Goal: Check status: Check status

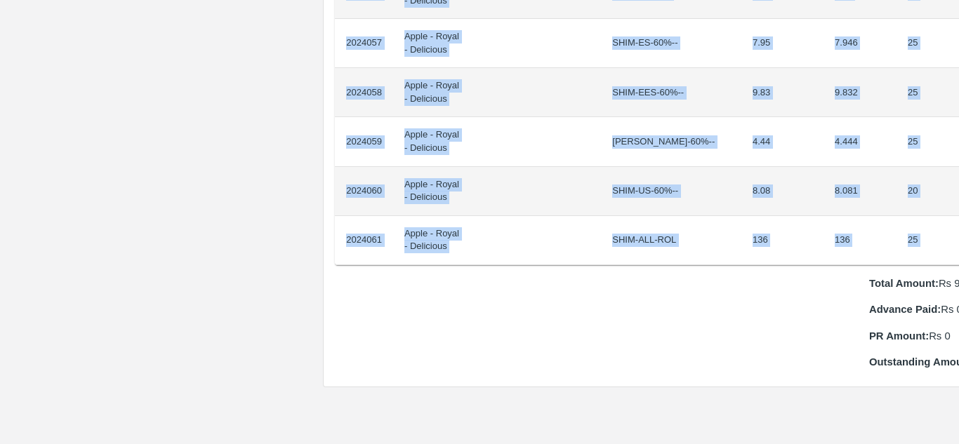
scroll to position [1244, 29]
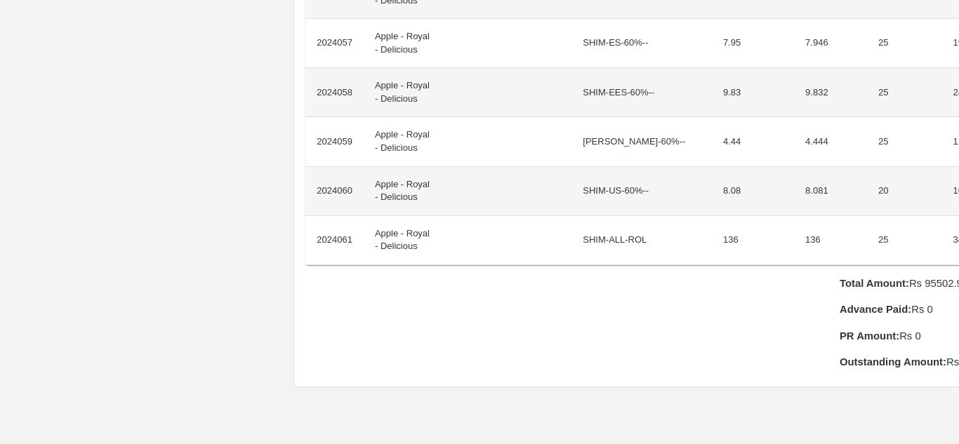
drag, startPoint x: 345, startPoint y: 235, endPoint x: 958, endPoint y: 225, distance: 613.0
click at [958, 225] on div "Supply Chain Purchase Order - 175669 Payment Requests Edit View Logs View Trace…" at bounding box center [479, 222] width 959 height 444
copy thead "ID Product Brand/[PERSON_NAME] Expected Weight (Kgs) Actual Weight (Kgs) Agreed…"
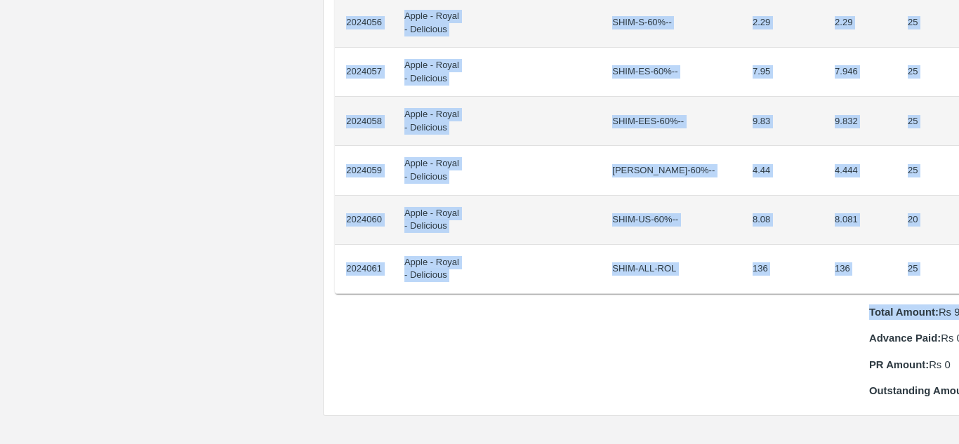
scroll to position [1215, 29]
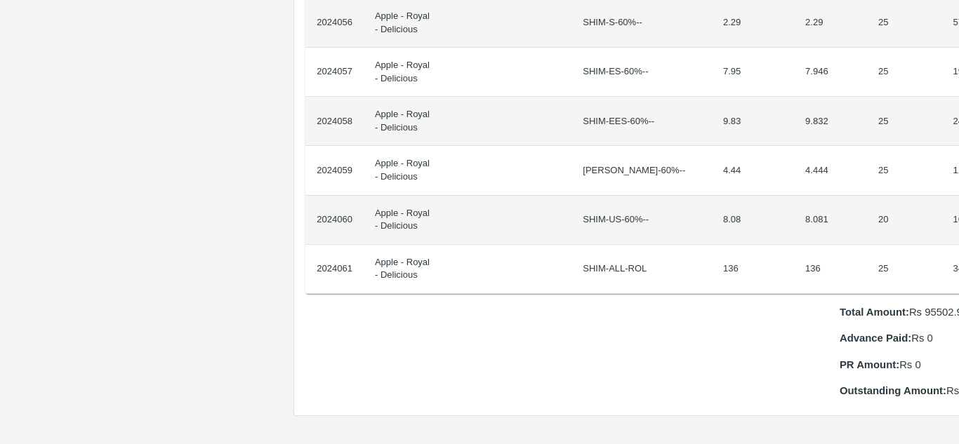
drag, startPoint x: 345, startPoint y: 237, endPoint x: 949, endPoint y: 266, distance: 604.6
copy thead "ID Product Brand/[PERSON_NAME] Expected Weight (Kgs) Actual Weight (Kgs) Agreed…"
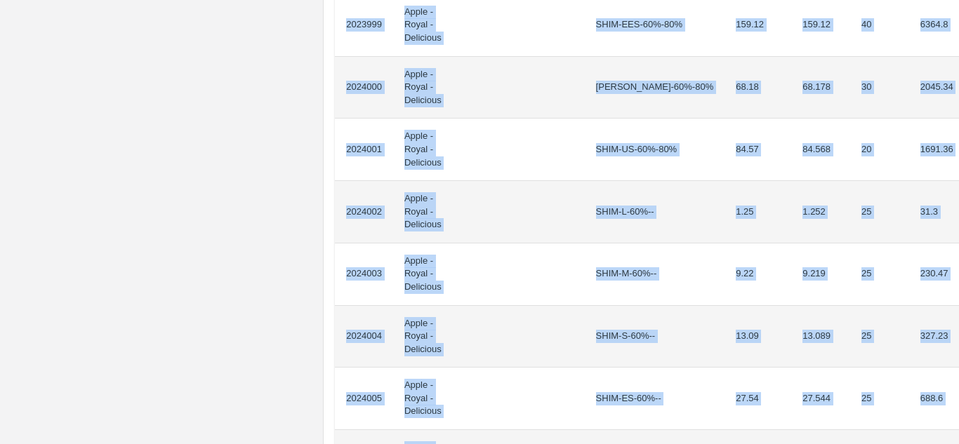
scroll to position [1189, 0]
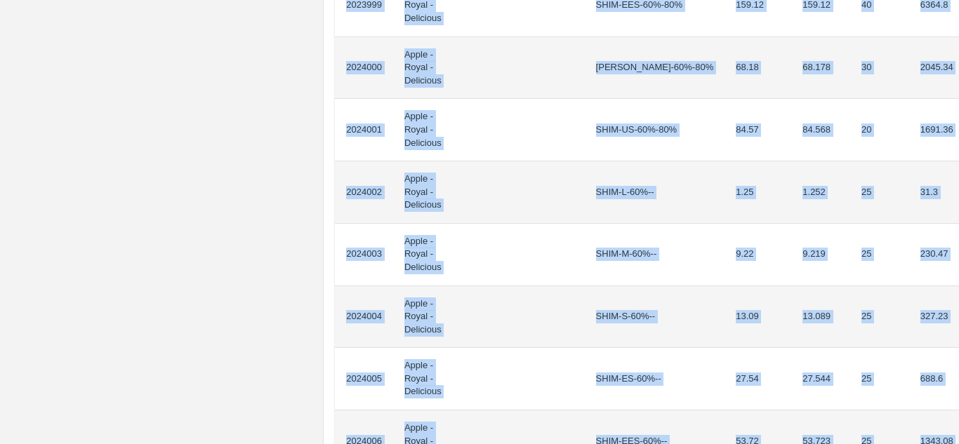
drag, startPoint x: 345, startPoint y: 253, endPoint x: 906, endPoint y: 305, distance: 563.3
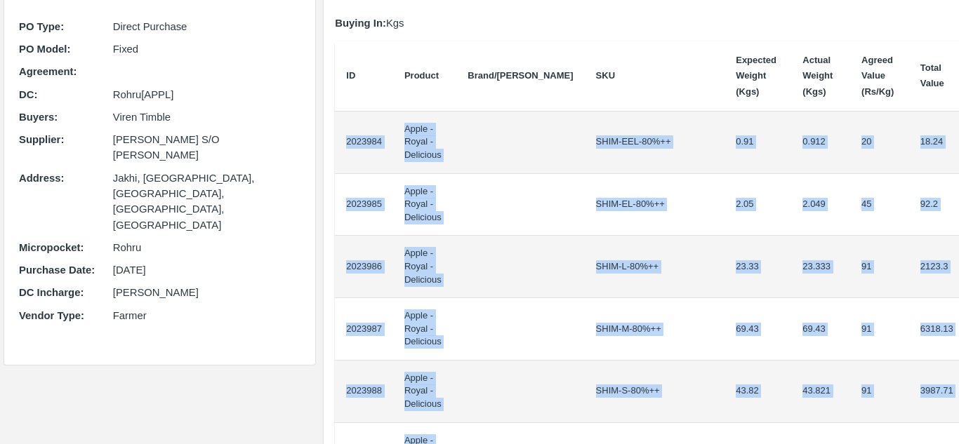
scroll to position [117, 0]
click at [336, 114] on td "2023984" at bounding box center [364, 143] width 58 height 62
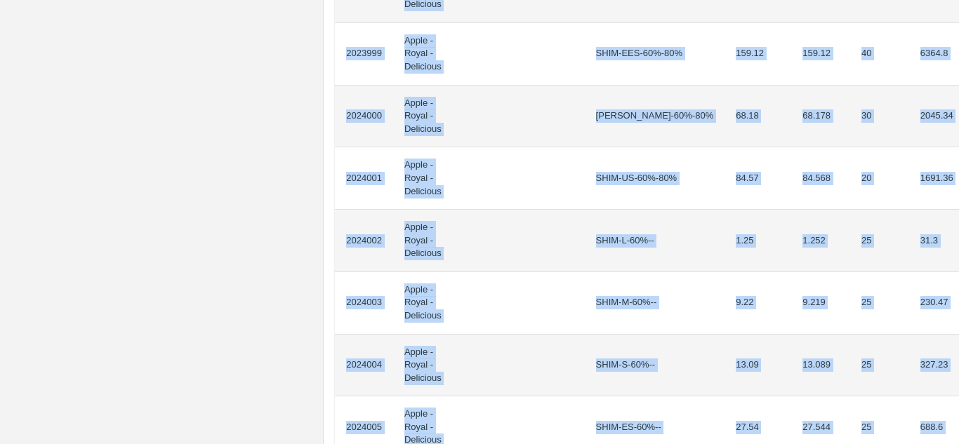
scroll to position [1157, 0]
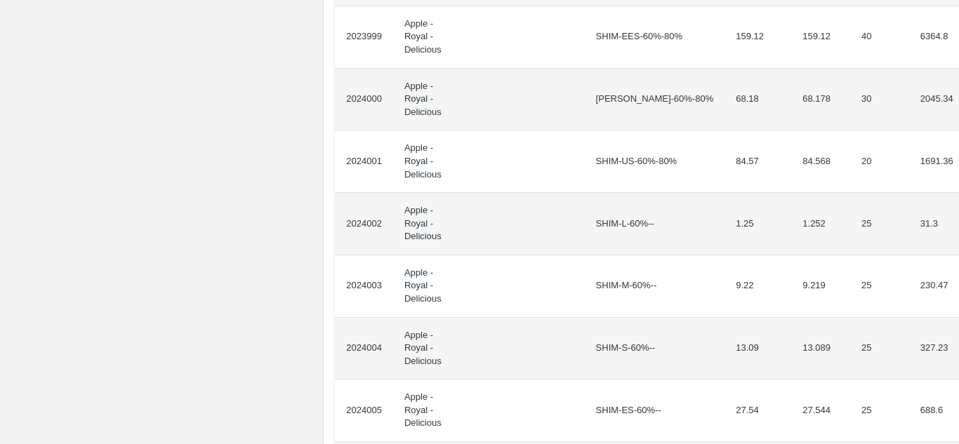
drag, startPoint x: 345, startPoint y: 134, endPoint x: 951, endPoint y: 319, distance: 633.7
copy thead "ID Product Brand/[PERSON_NAME] Expected Weight (Kgs) Actual Weight (Kgs) Agreed…"
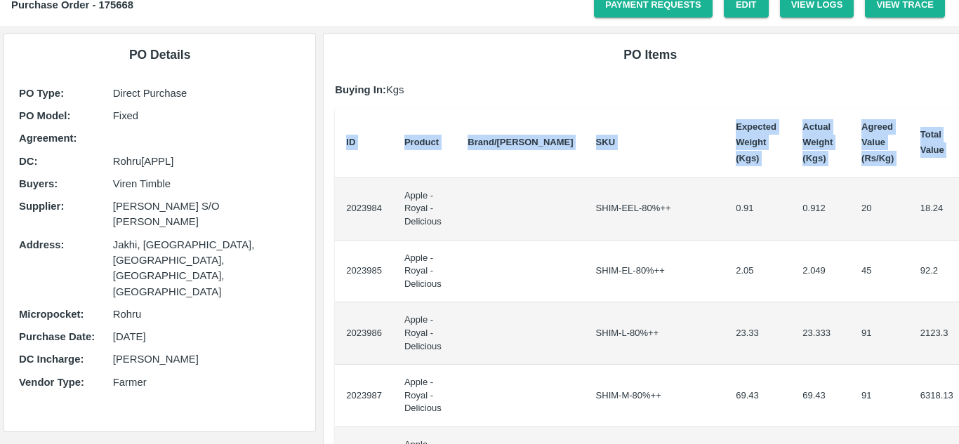
scroll to position [0, 0]
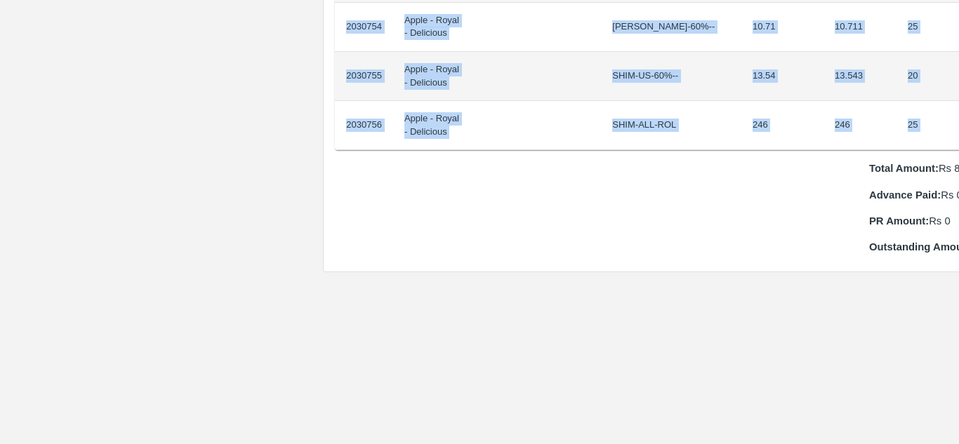
scroll to position [1458, 29]
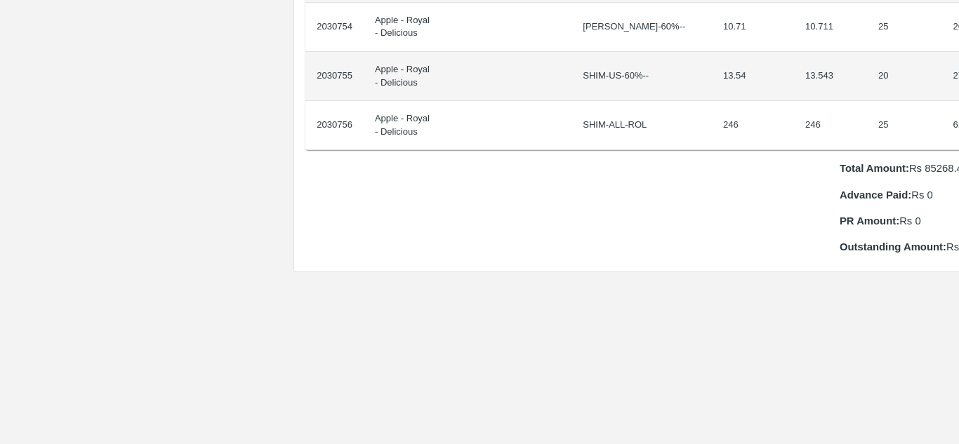
drag, startPoint x: 344, startPoint y: 235, endPoint x: 958, endPoint y: 100, distance: 629.0
click at [958, 100] on div "Supply Chain Purchase Order - 175992 Payment Requests Edit View Logs View Trace…" at bounding box center [479, 222] width 959 height 444
copy thead "ID Product Brand/[PERSON_NAME] Expected Weight (Kgs) Actual Weight (Kgs) Agreed…"
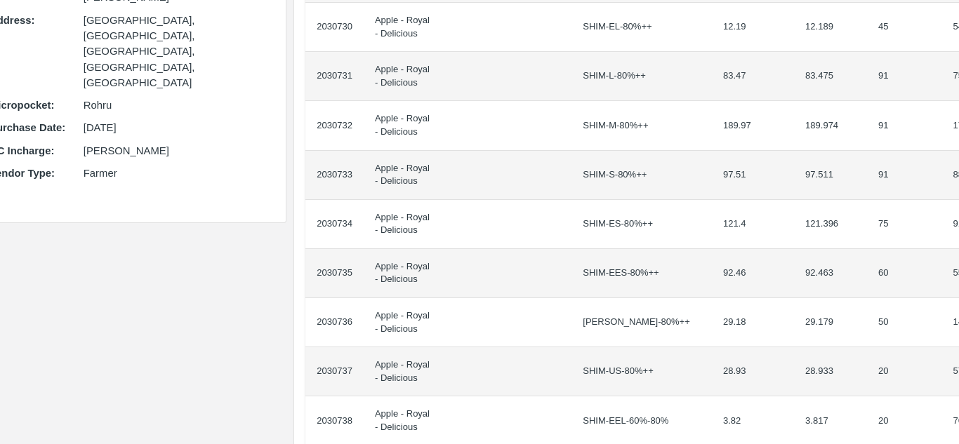
scroll to position [0, 29]
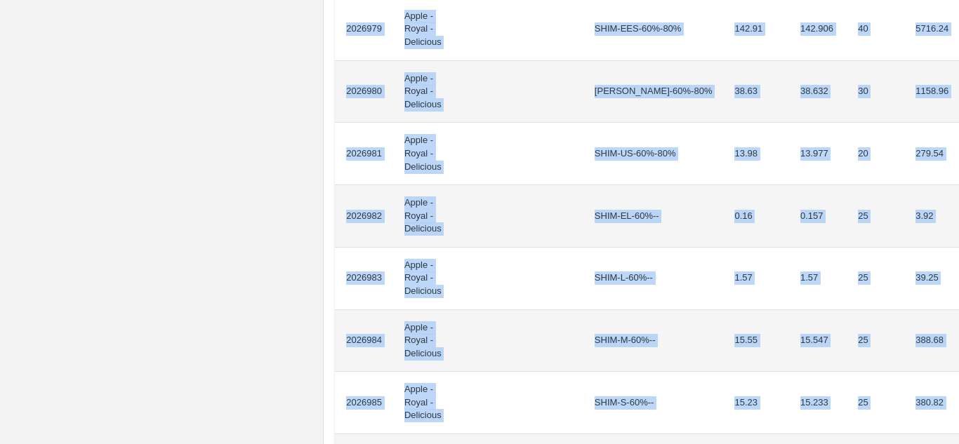
scroll to position [1208, 0]
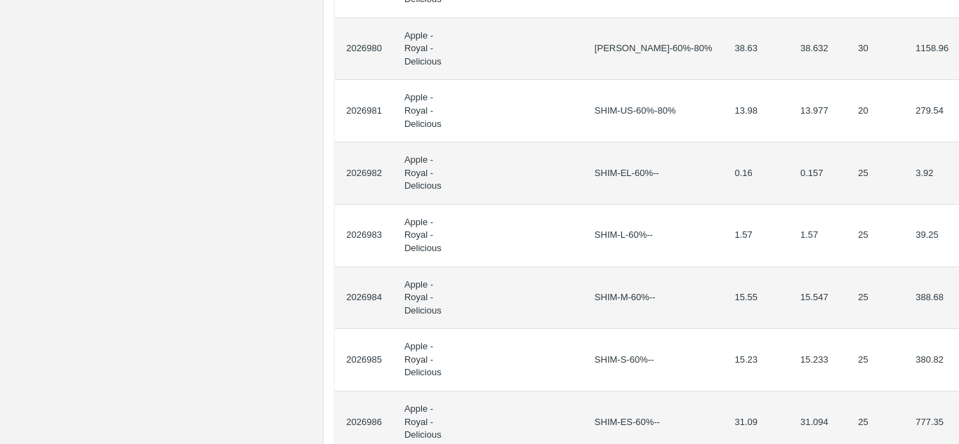
drag, startPoint x: 343, startPoint y: 246, endPoint x: 958, endPoint y: 331, distance: 621.0
click at [958, 331] on div "Supply Chain Purchase Order - 175841 Payment Requests Edit View Logs View Trace…" at bounding box center [479, 222] width 959 height 444
copy thead "ID Product Brand/Marka SKU Expected Weight (Kgs) Actual Weight (Kgs) Agreed Val…"
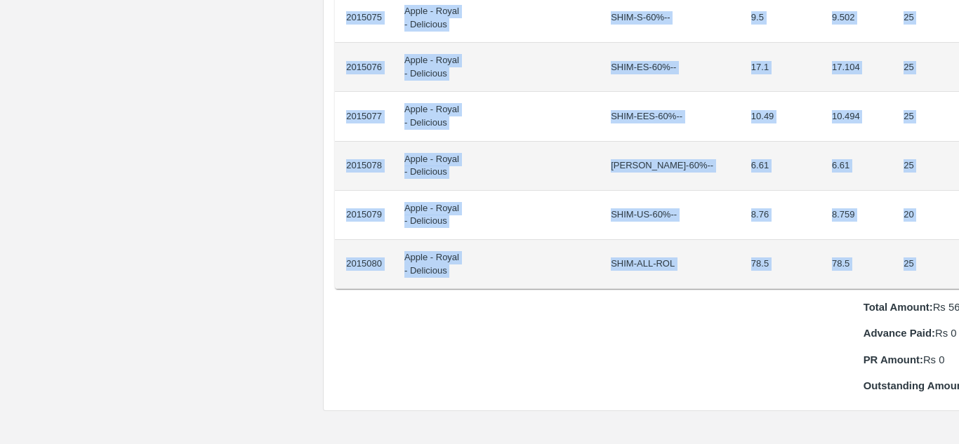
scroll to position [1269, 24]
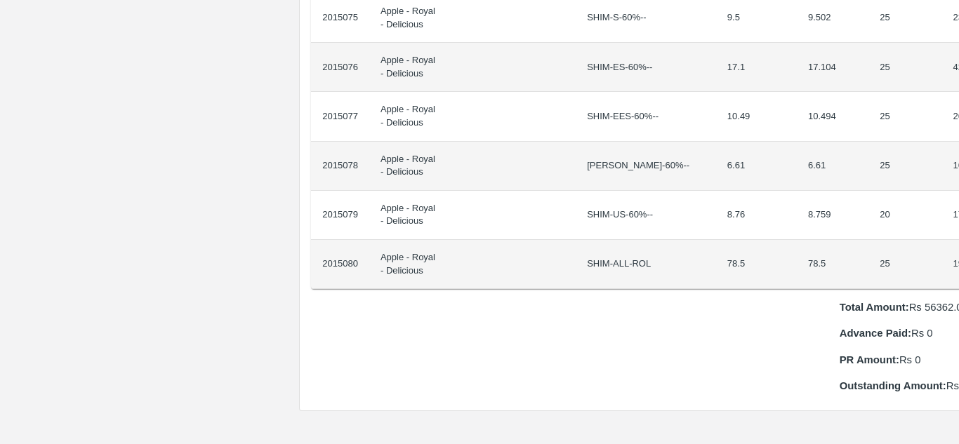
drag, startPoint x: 345, startPoint y: 233, endPoint x: 958, endPoint y: 249, distance: 613.2
click at [958, 249] on div "Supply Chain Purchase Order - 175273 Payment Requests Edit View Logs View Trace…" at bounding box center [479, 222] width 959 height 444
copy thead "ID Product Brand/[PERSON_NAME] Expected Weight (Kgs) Actual Weight (Kgs) Agreed…"
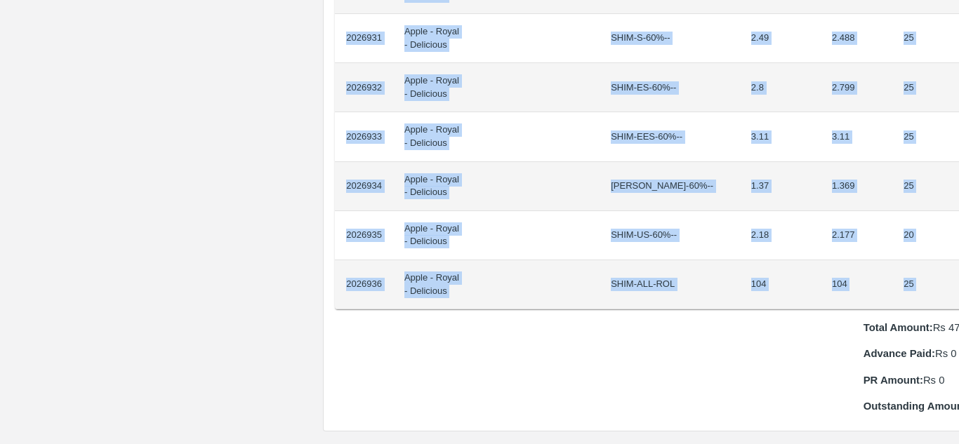
scroll to position [1249, 24]
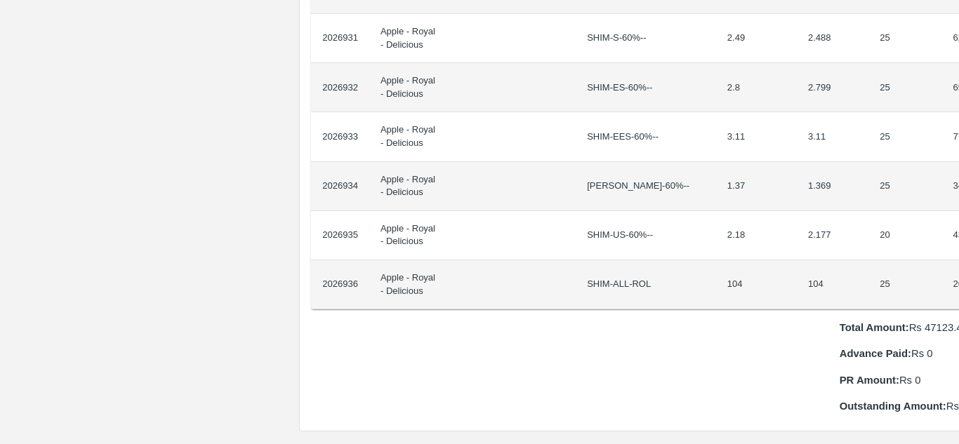
drag, startPoint x: 345, startPoint y: 237, endPoint x: 958, endPoint y: 278, distance: 614.3
click at [958, 278] on div "Supply Chain Purchase Order - 175840 Payment Requests Edit View Logs View Trace…" at bounding box center [479, 222] width 959 height 444
copy thead "ID Product Brand/[PERSON_NAME] Expected Weight (Kgs) Actual Weight (Kgs) Agreed…"
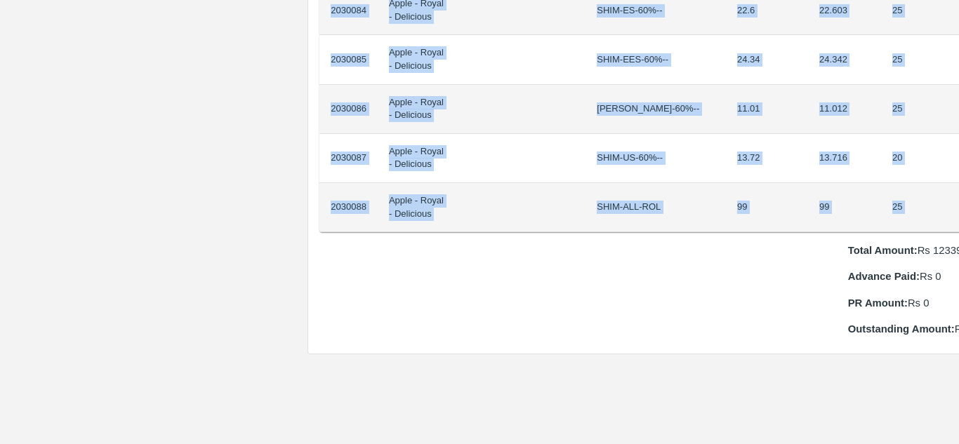
scroll to position [1326, 29]
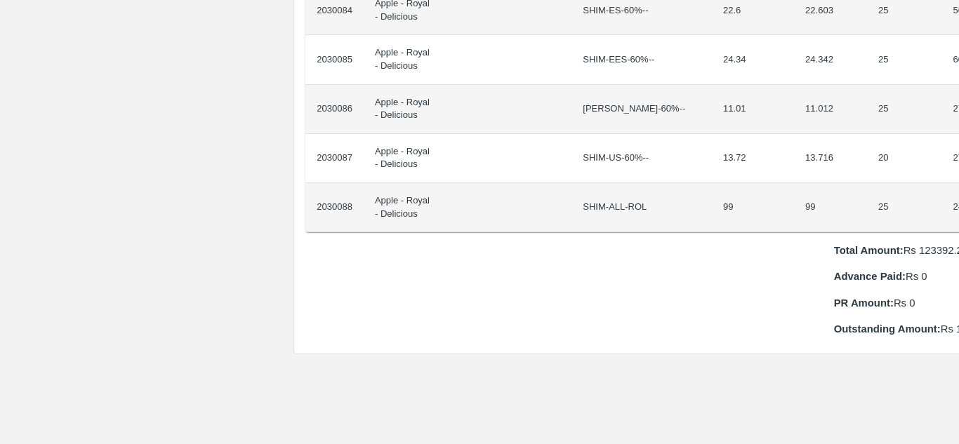
drag, startPoint x: 343, startPoint y: 231, endPoint x: 958, endPoint y: 197, distance: 615.3
click at [958, 197] on div "Supply Chain Purchase Order - 175970 Payment Requests Edit View Logs View Trace…" at bounding box center [479, 222] width 959 height 444
copy thead "ID Product Brand/[PERSON_NAME] Expected Weight (Kgs) Actual Weight (Kgs) Agreed…"
